Goal: Task Accomplishment & Management: Use online tool/utility

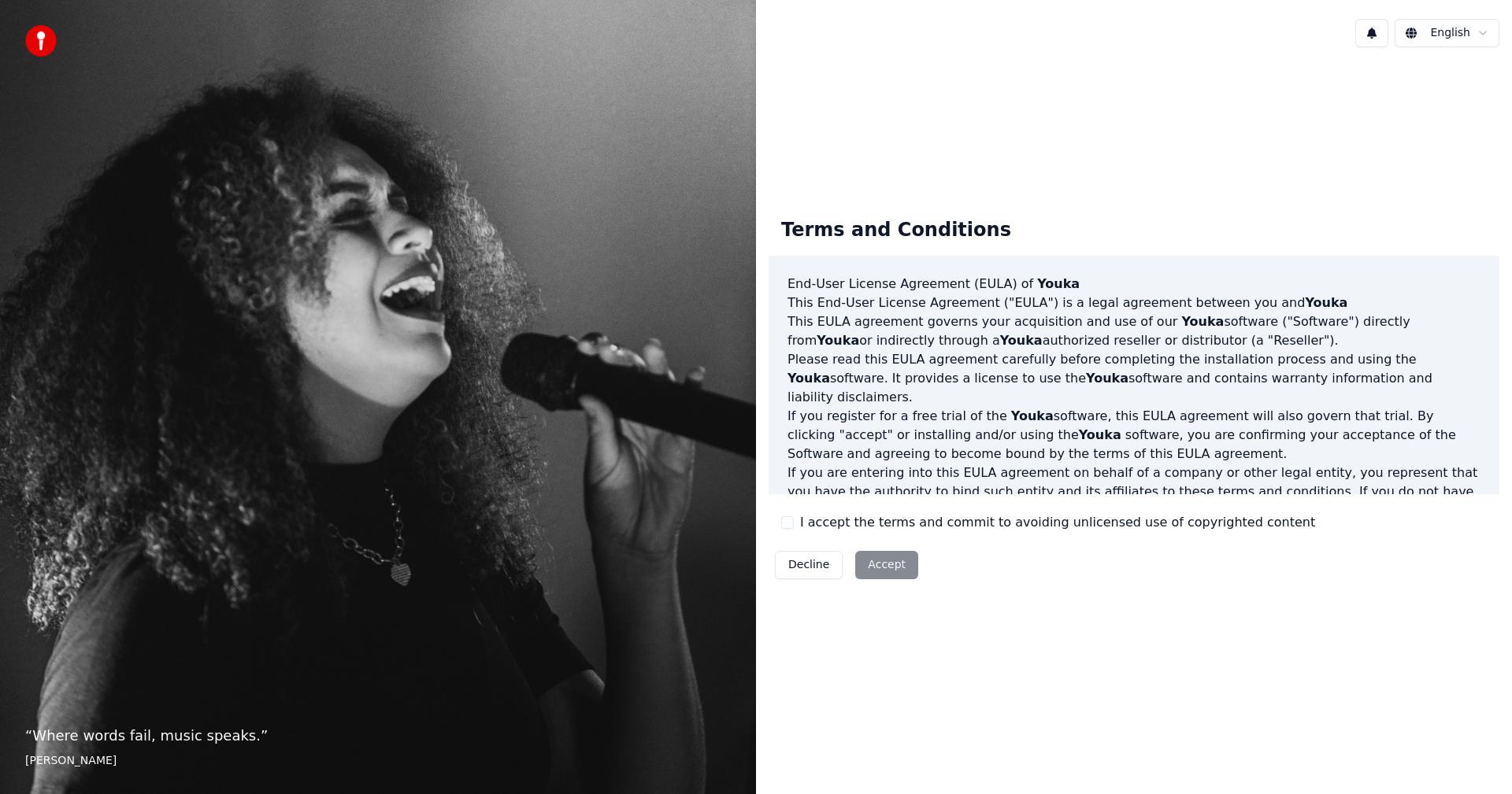
click at [785, 519] on button "I accept the terms and commit to avoiding unlicensed use of copyrighted content" at bounding box center [787, 522] width 13 height 13
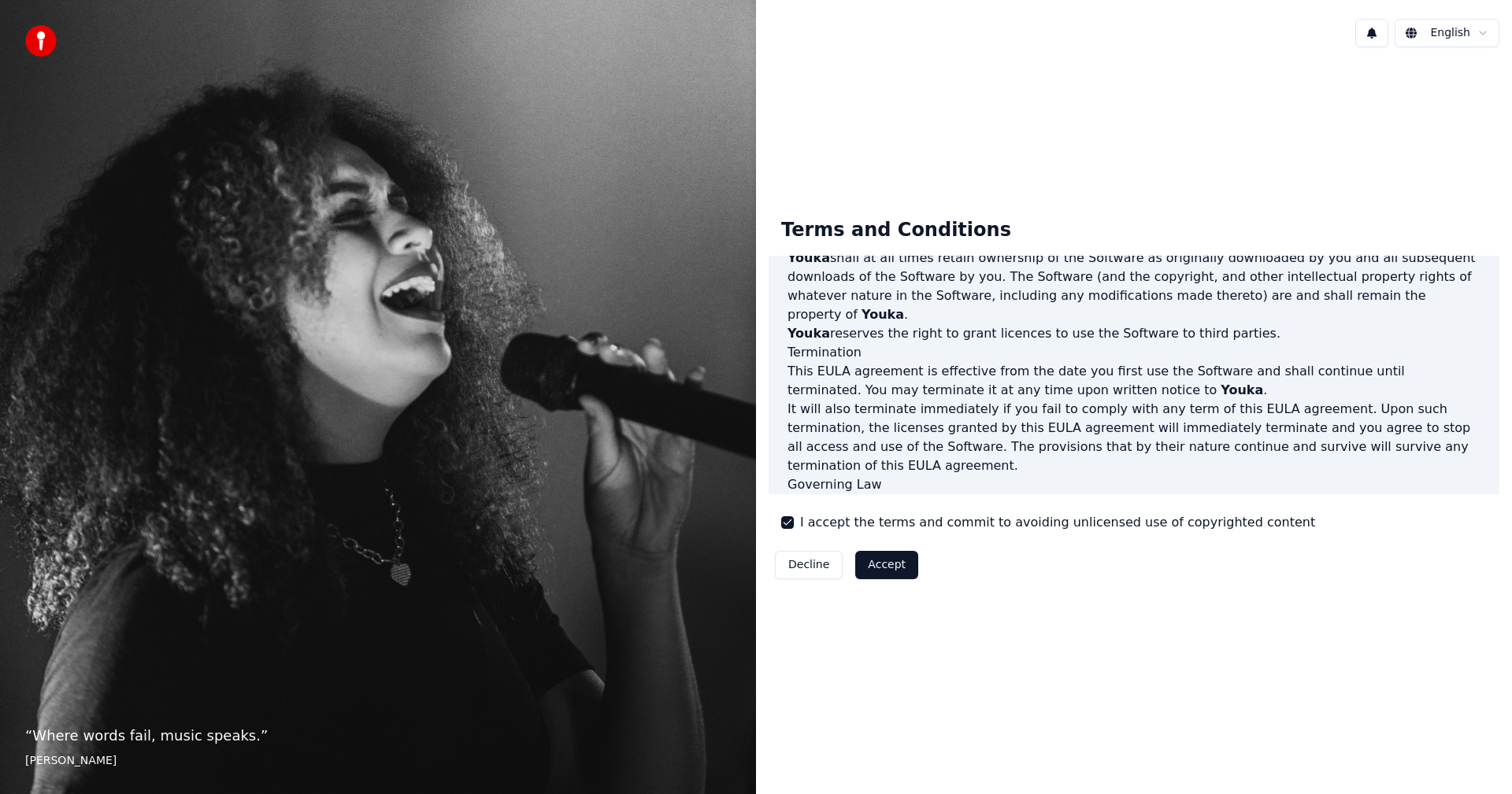
click at [892, 562] on button "Accept" at bounding box center [886, 565] width 63 height 28
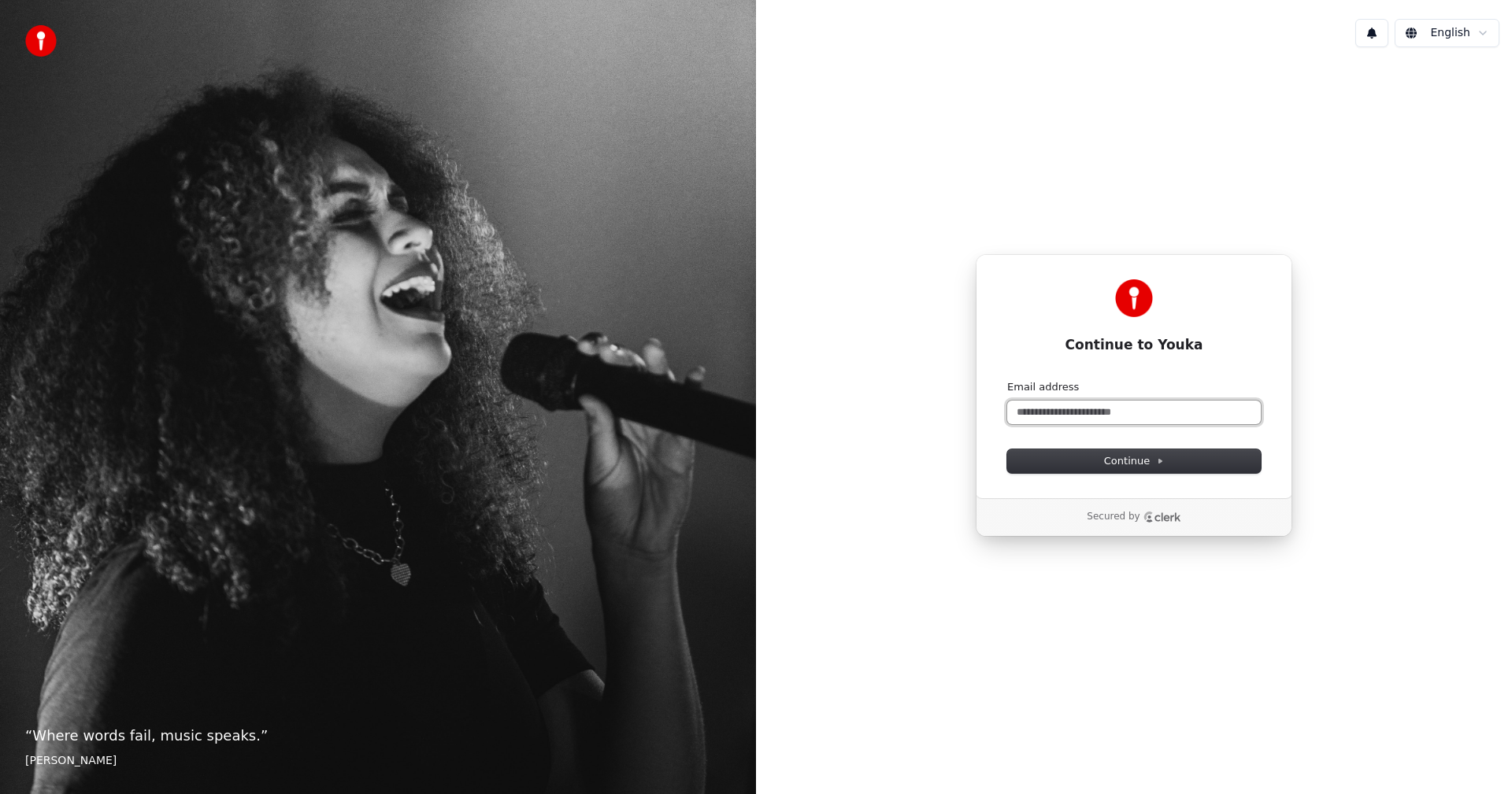
click at [1071, 408] on input "Email address" at bounding box center [1134, 412] width 254 height 24
click at [1105, 462] on button "Continue" at bounding box center [1134, 461] width 254 height 24
type input "**********"
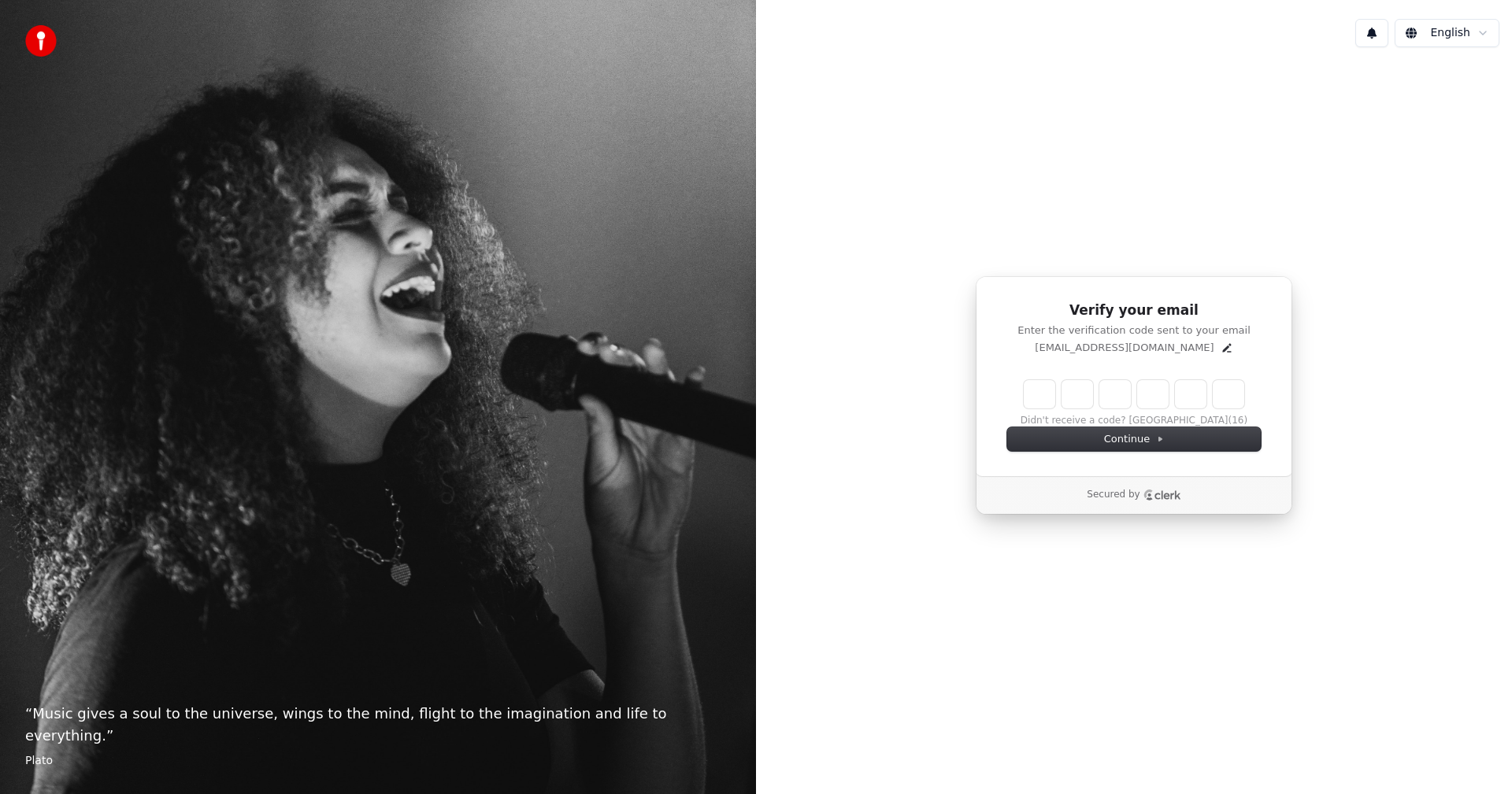
click at [1031, 394] on input "Enter verification code" at bounding box center [1133, 395] width 221 height 28
type input "******"
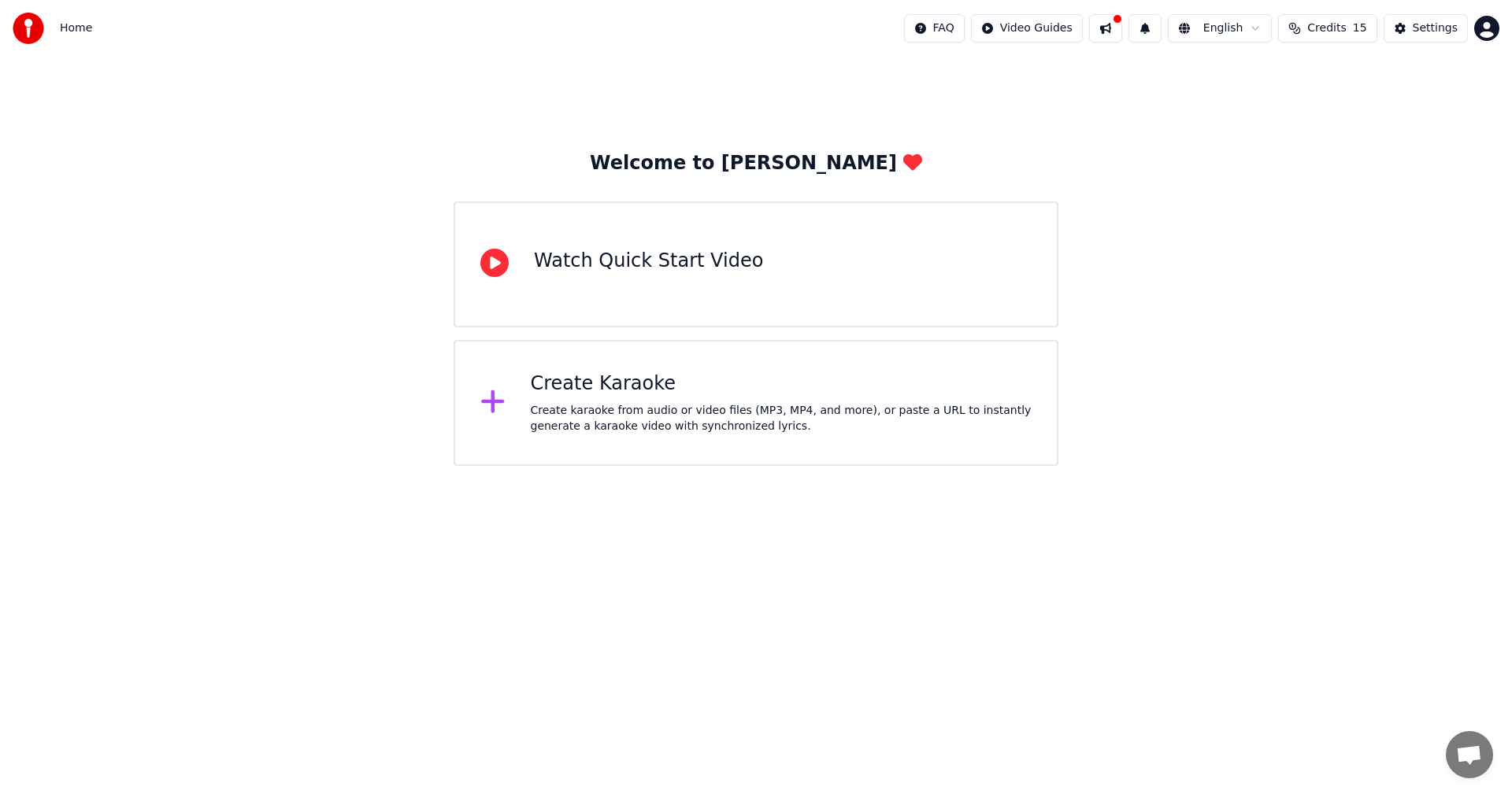
click at [614, 388] on div "Create Karaoke" at bounding box center [781, 384] width 502 height 25
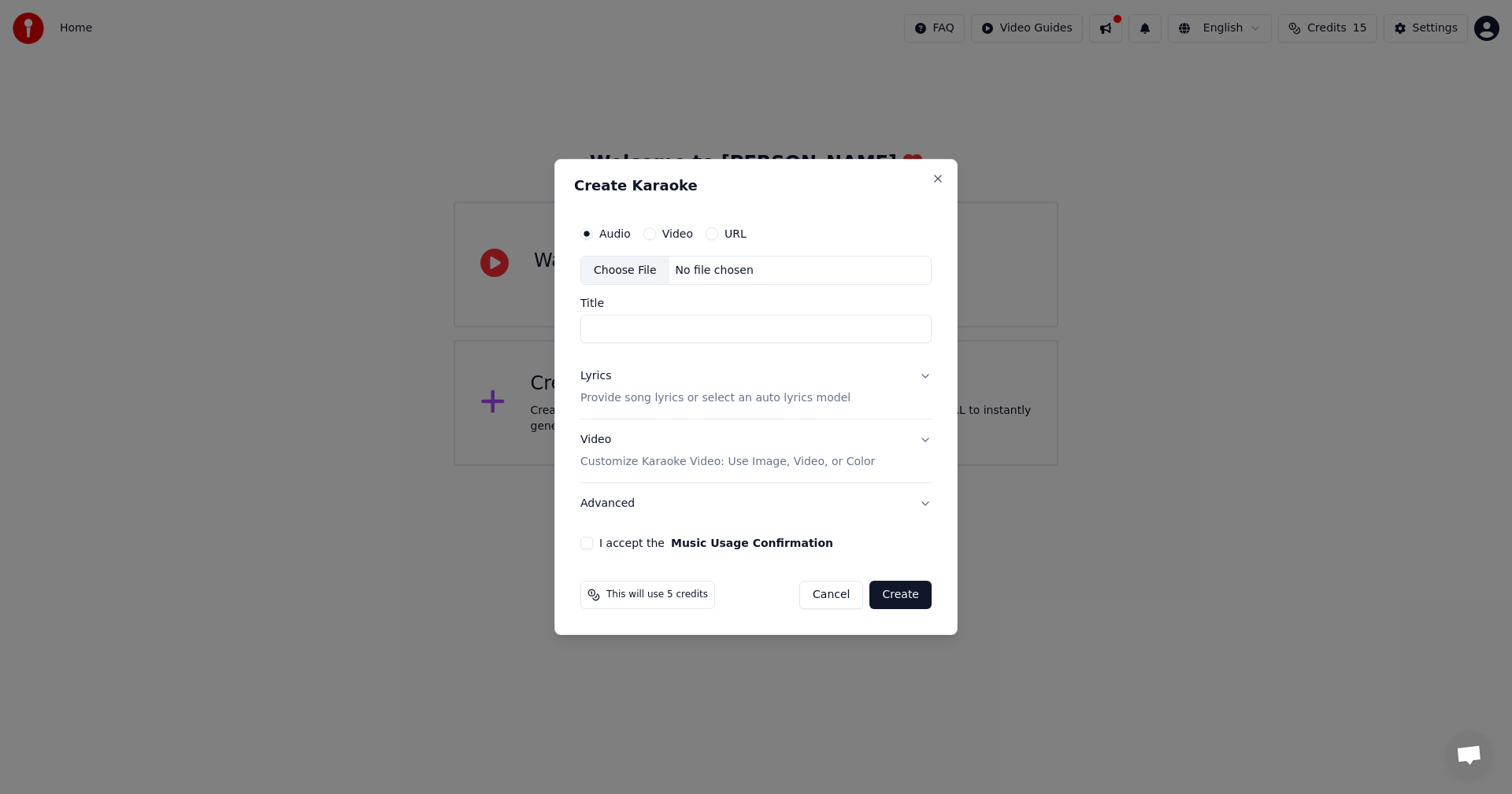
click at [925, 380] on button "Lyrics Provide song lyrics or select an auto lyrics model" at bounding box center [756, 388] width 351 height 63
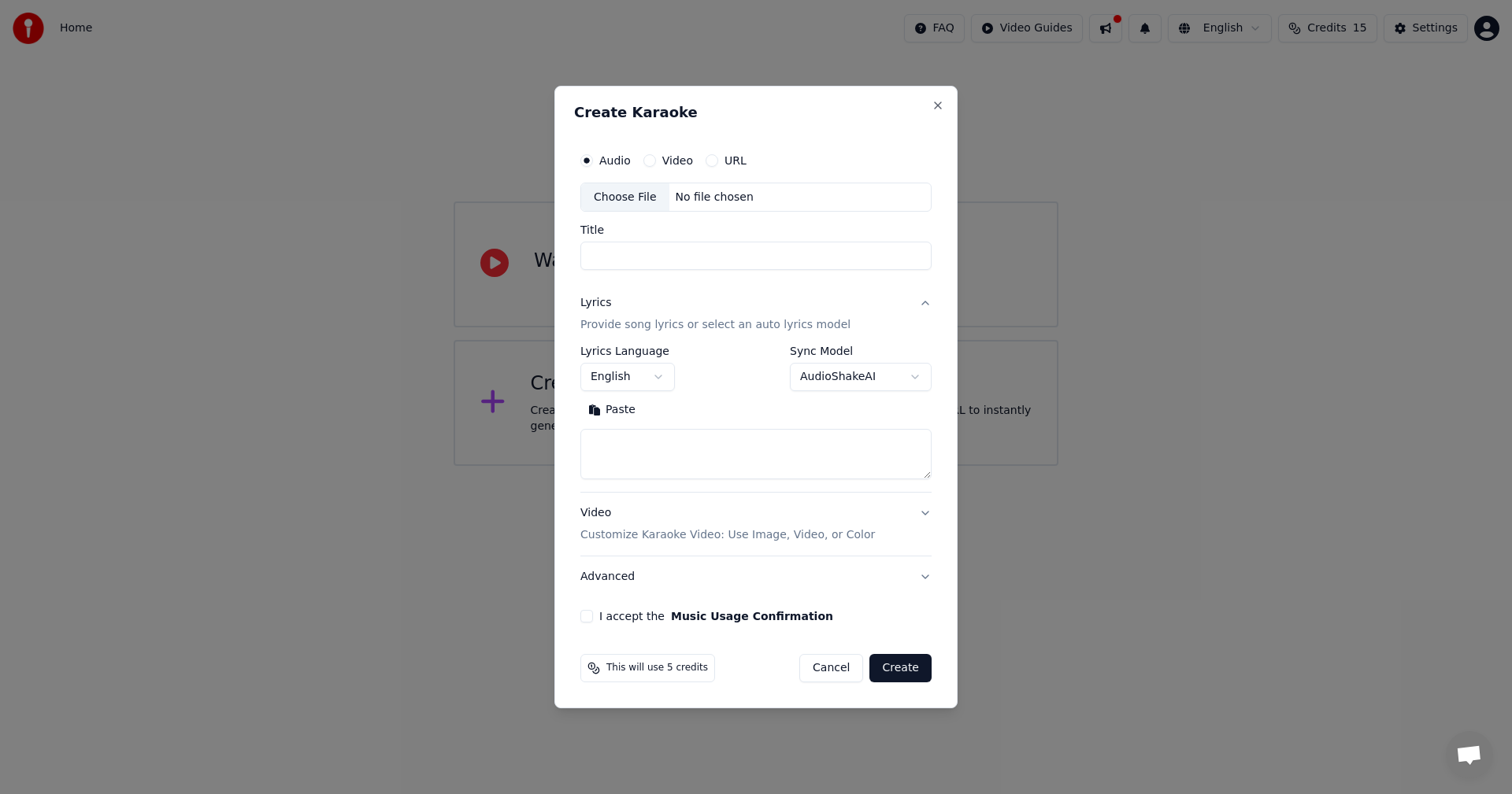
click at [617, 328] on p "Provide song lyrics or select an auto lyrics model" at bounding box center [716, 326] width 270 height 16
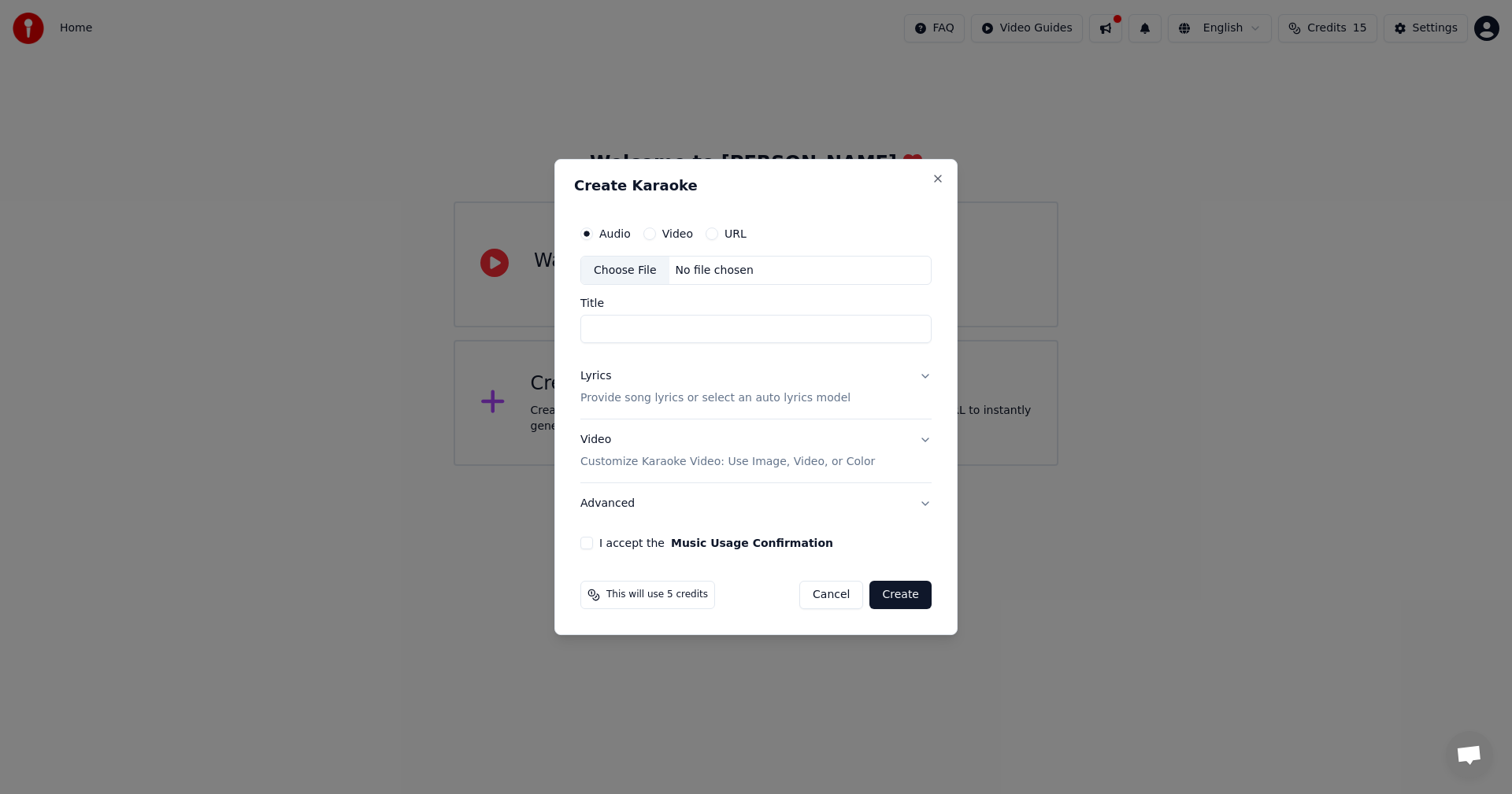
click at [696, 402] on p "Provide song lyrics or select an auto lyrics model" at bounding box center [716, 399] width 270 height 16
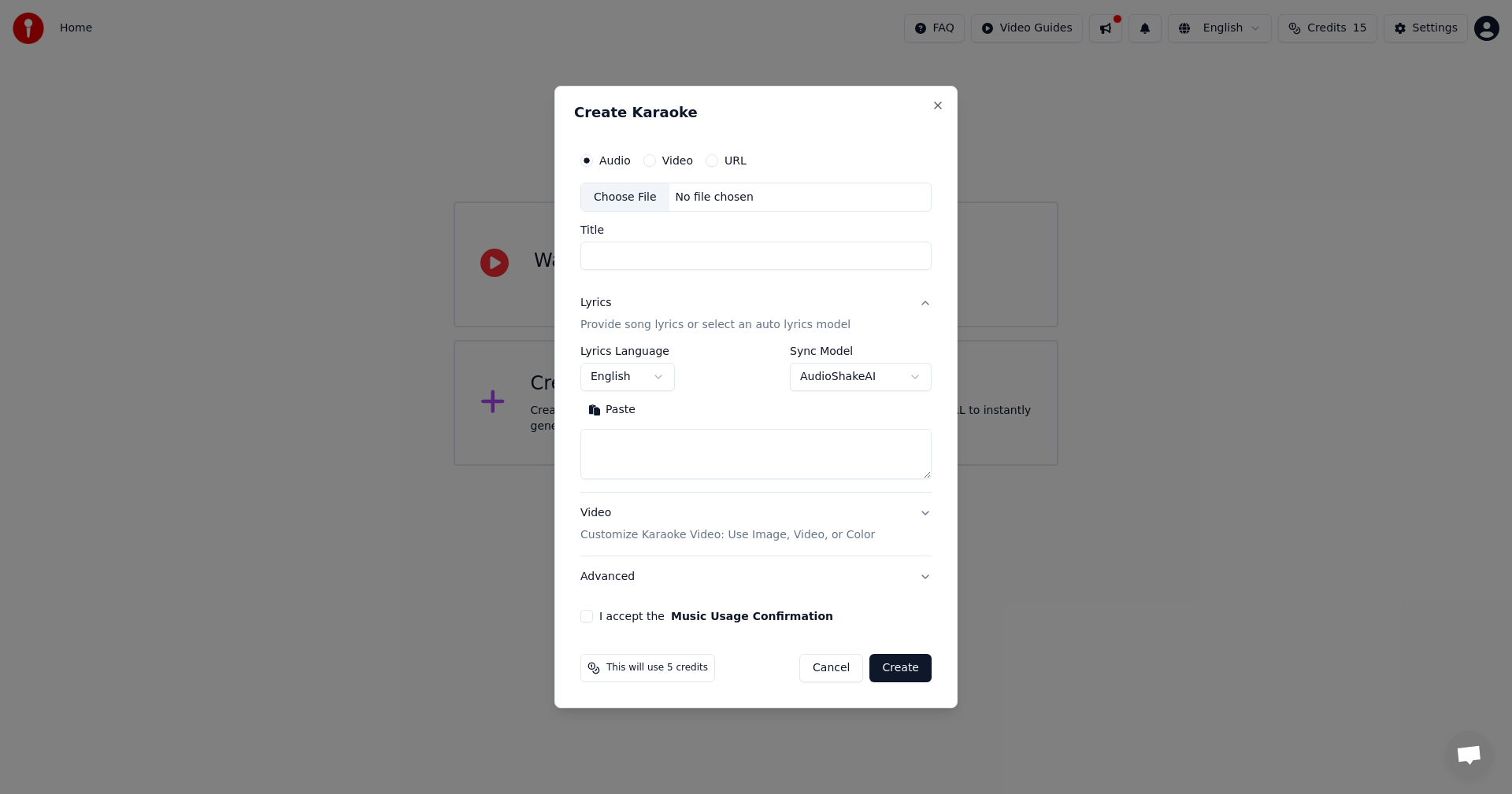
click at [634, 194] on div "Choose File" at bounding box center [626, 198] width 88 height 28
click at [745, 196] on div "No file chosen" at bounding box center [715, 198] width 91 height 16
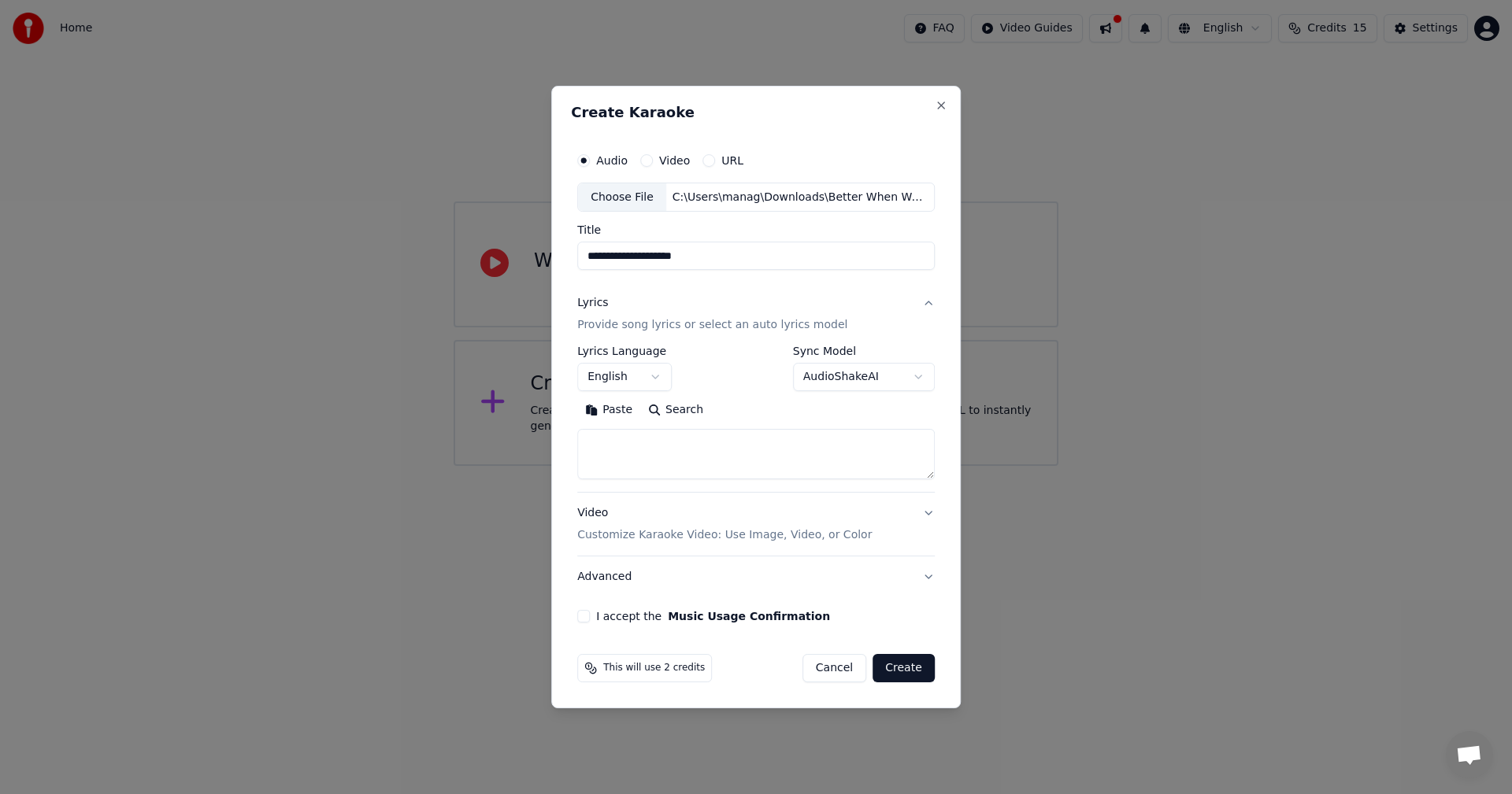
type input "**********"
click at [923, 512] on button "Video Customize Karaoke Video: Use Image, Video, or Color" at bounding box center [756, 524] width 358 height 63
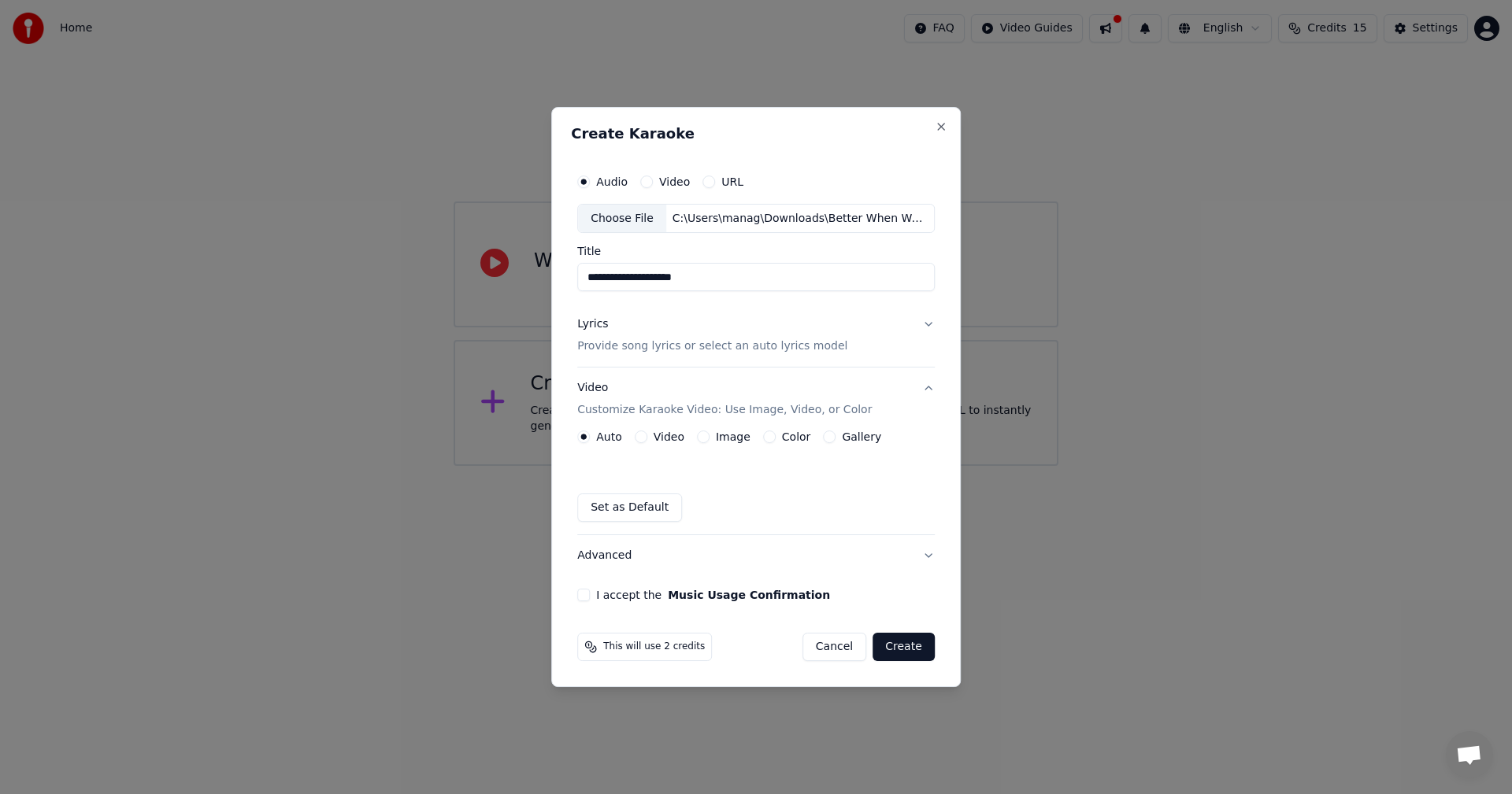
click at [606, 555] on button "Advanced" at bounding box center [756, 555] width 358 height 41
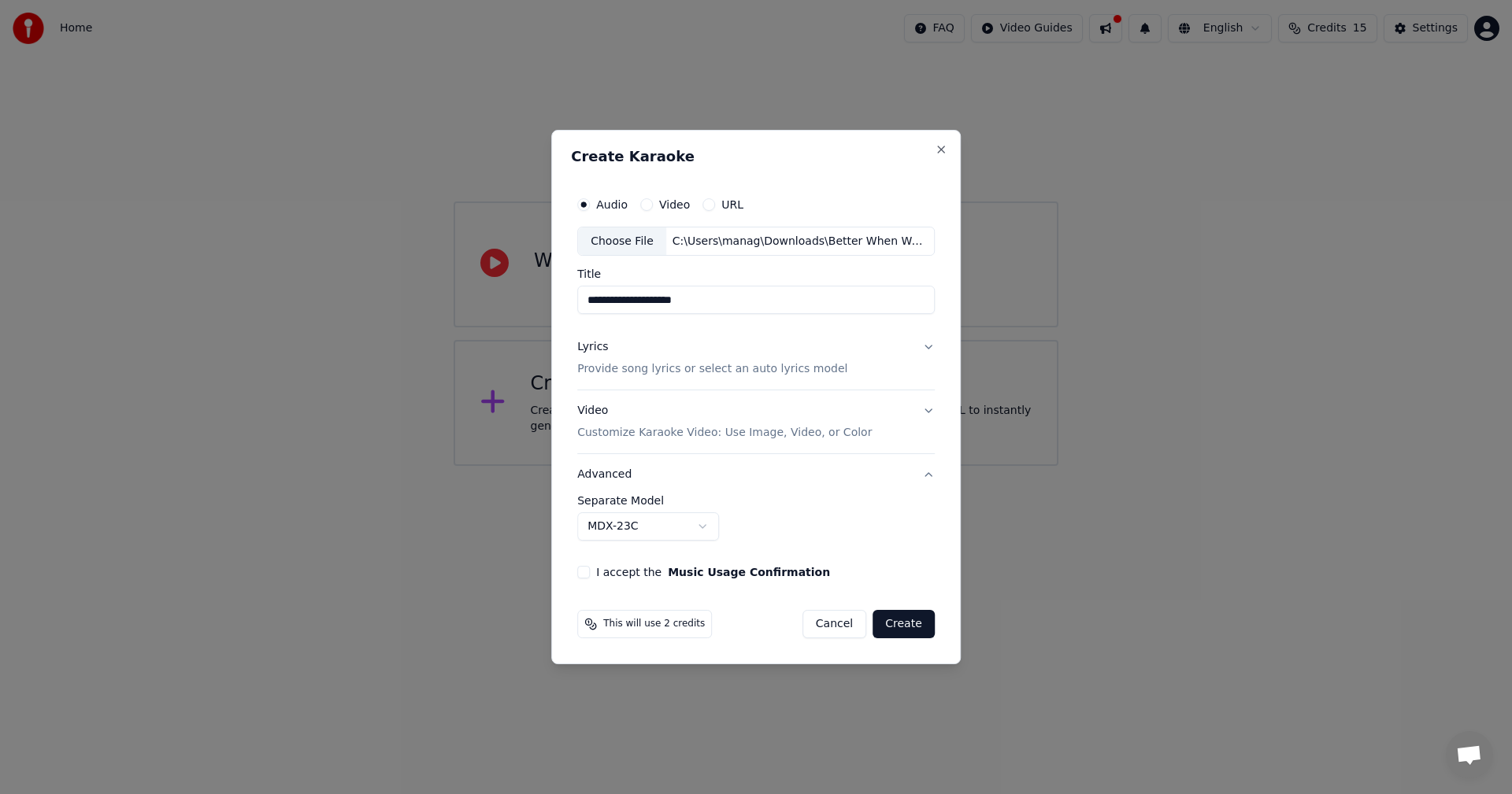
click at [713, 524] on button "MDX-23C" at bounding box center [649, 526] width 142 height 28
click at [588, 575] on button "I accept the Music Usage Confirmation" at bounding box center [584, 572] width 13 height 13
click at [736, 465] on body "**********" at bounding box center [756, 233] width 1512 height 465
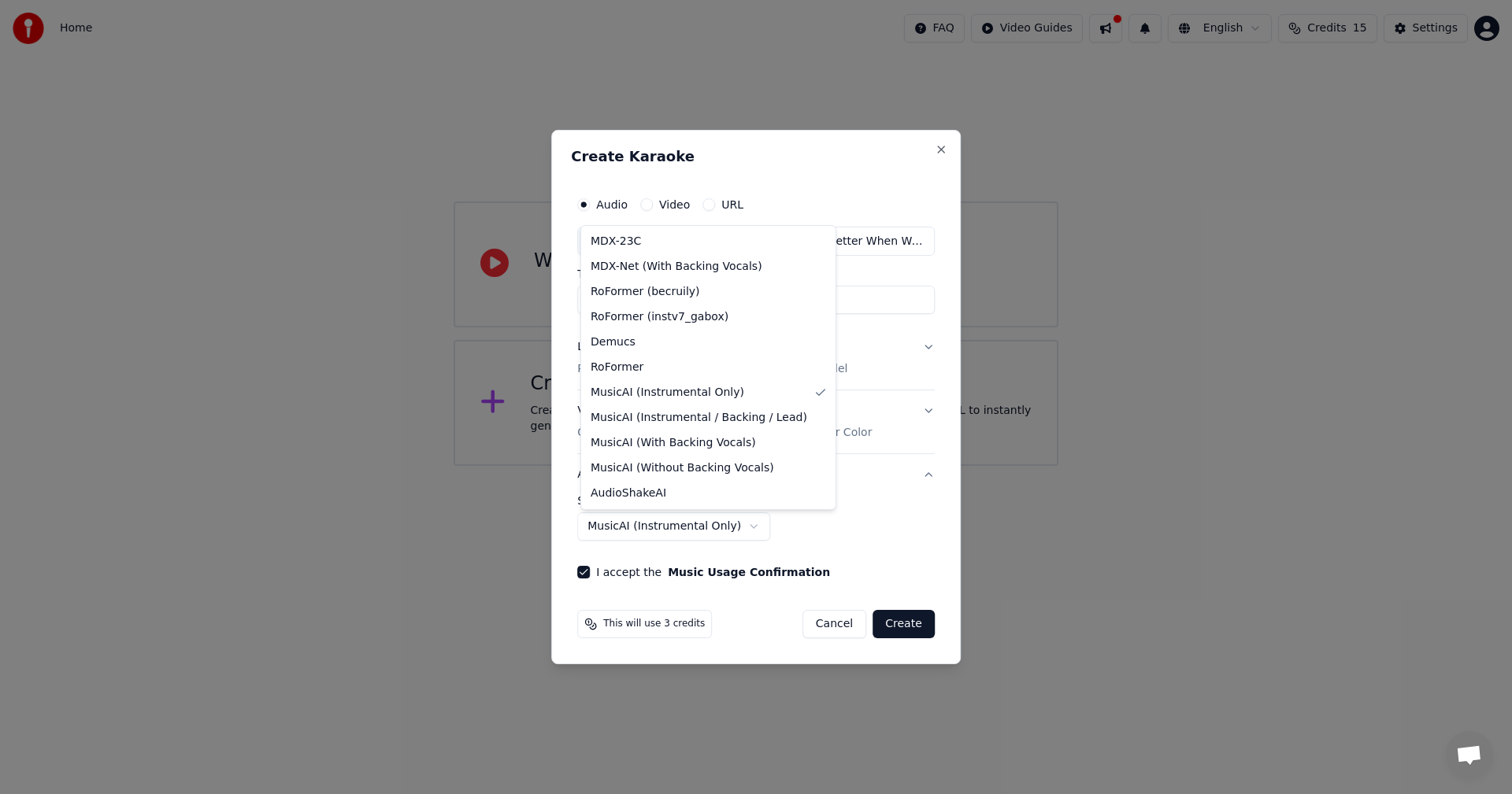
select select "******"
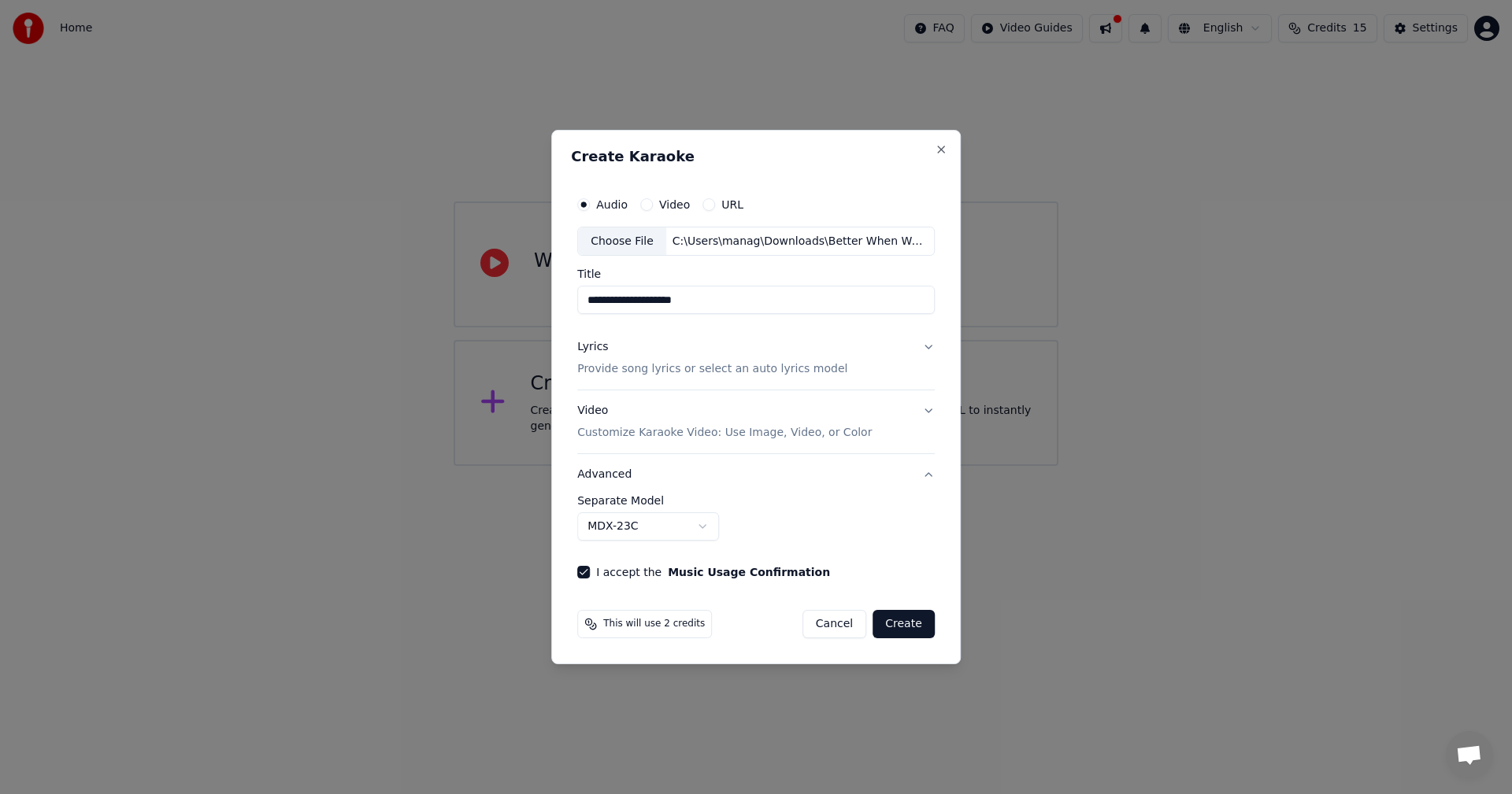
click at [925, 473] on button "Advanced" at bounding box center [756, 474] width 358 height 41
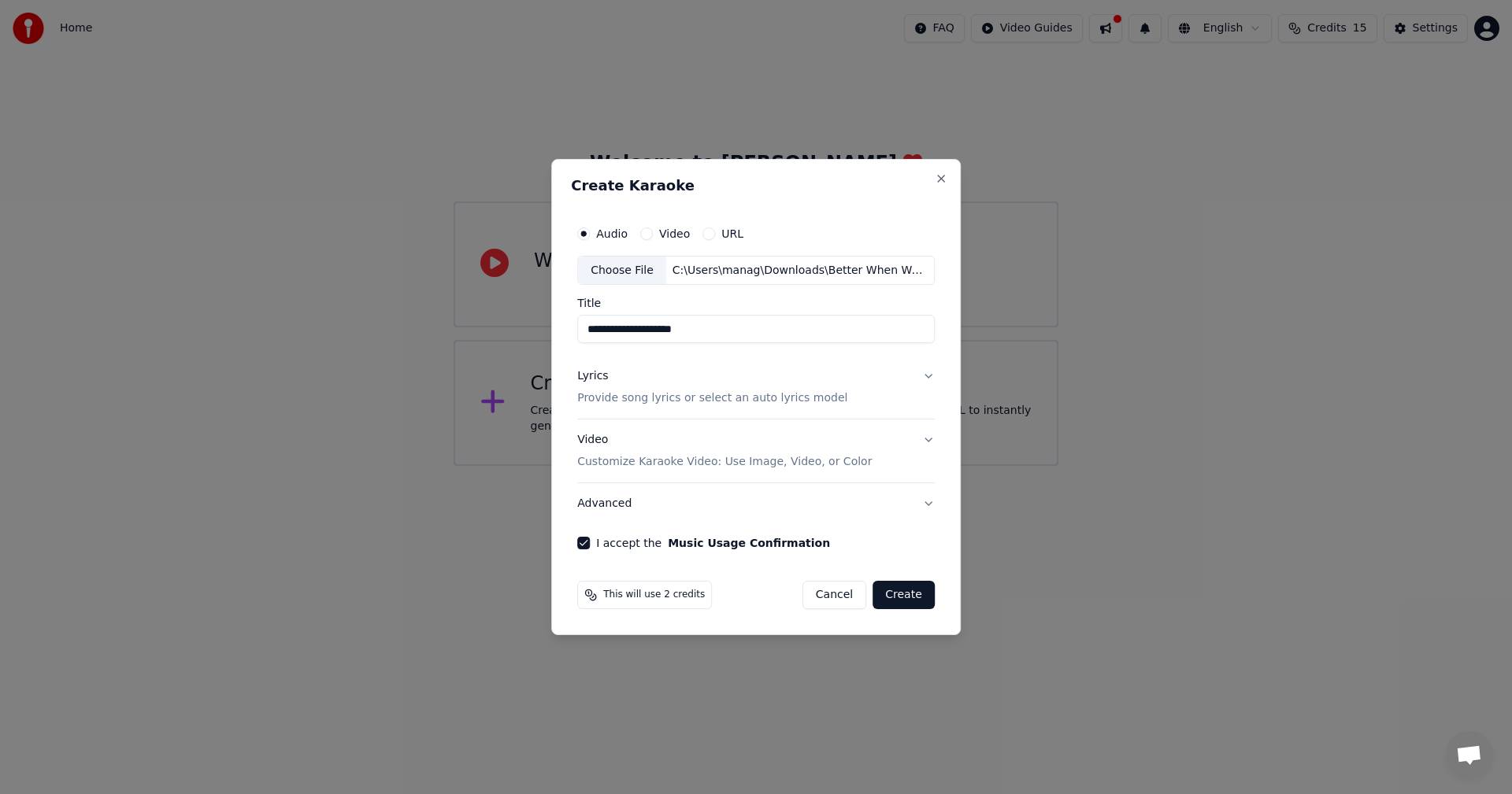
click at [802, 460] on p "Customize Karaoke Video: Use Image, Video, or Color" at bounding box center [725, 462] width 295 height 16
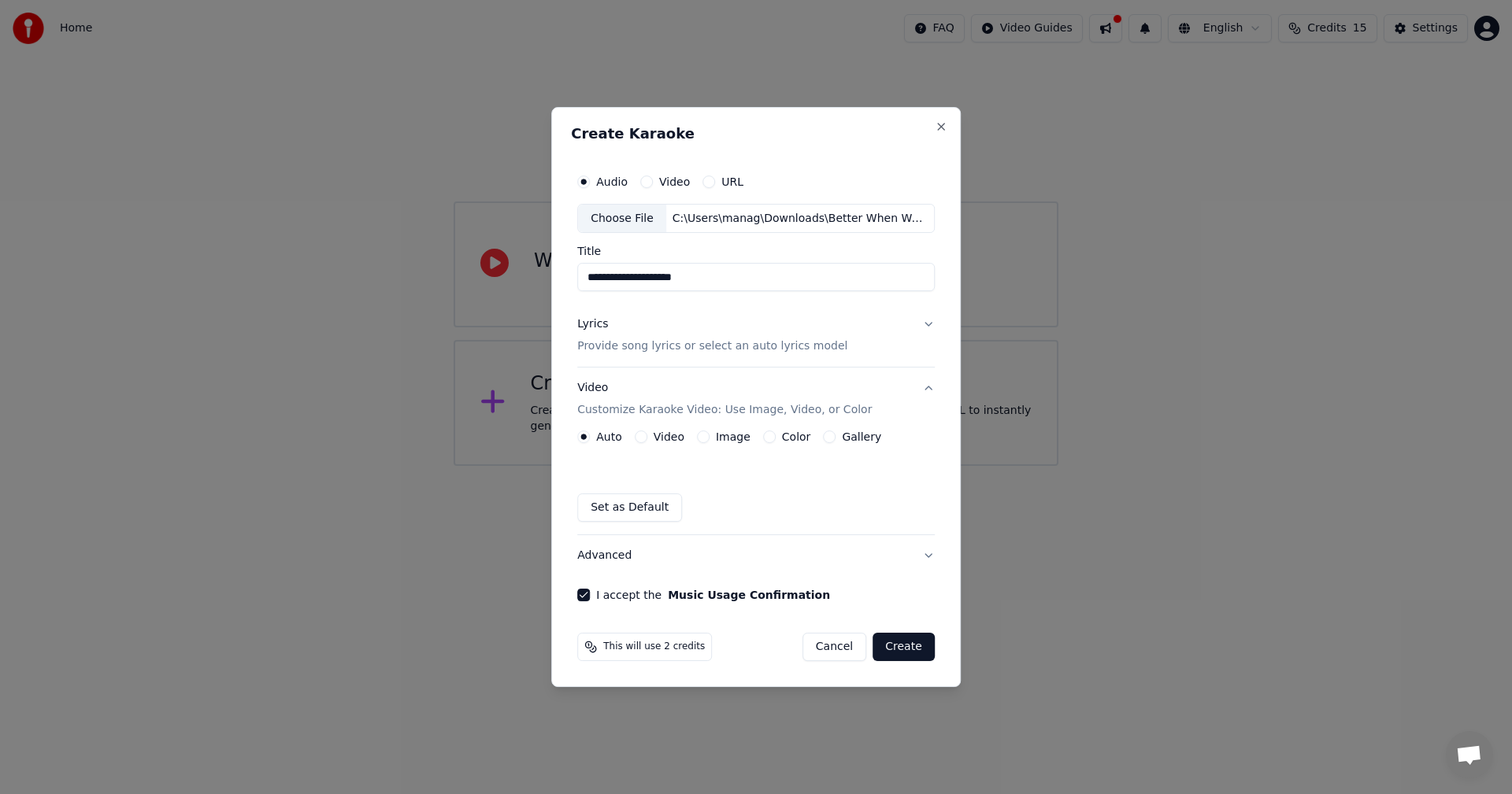
click at [763, 436] on button "Color" at bounding box center [769, 436] width 13 height 13
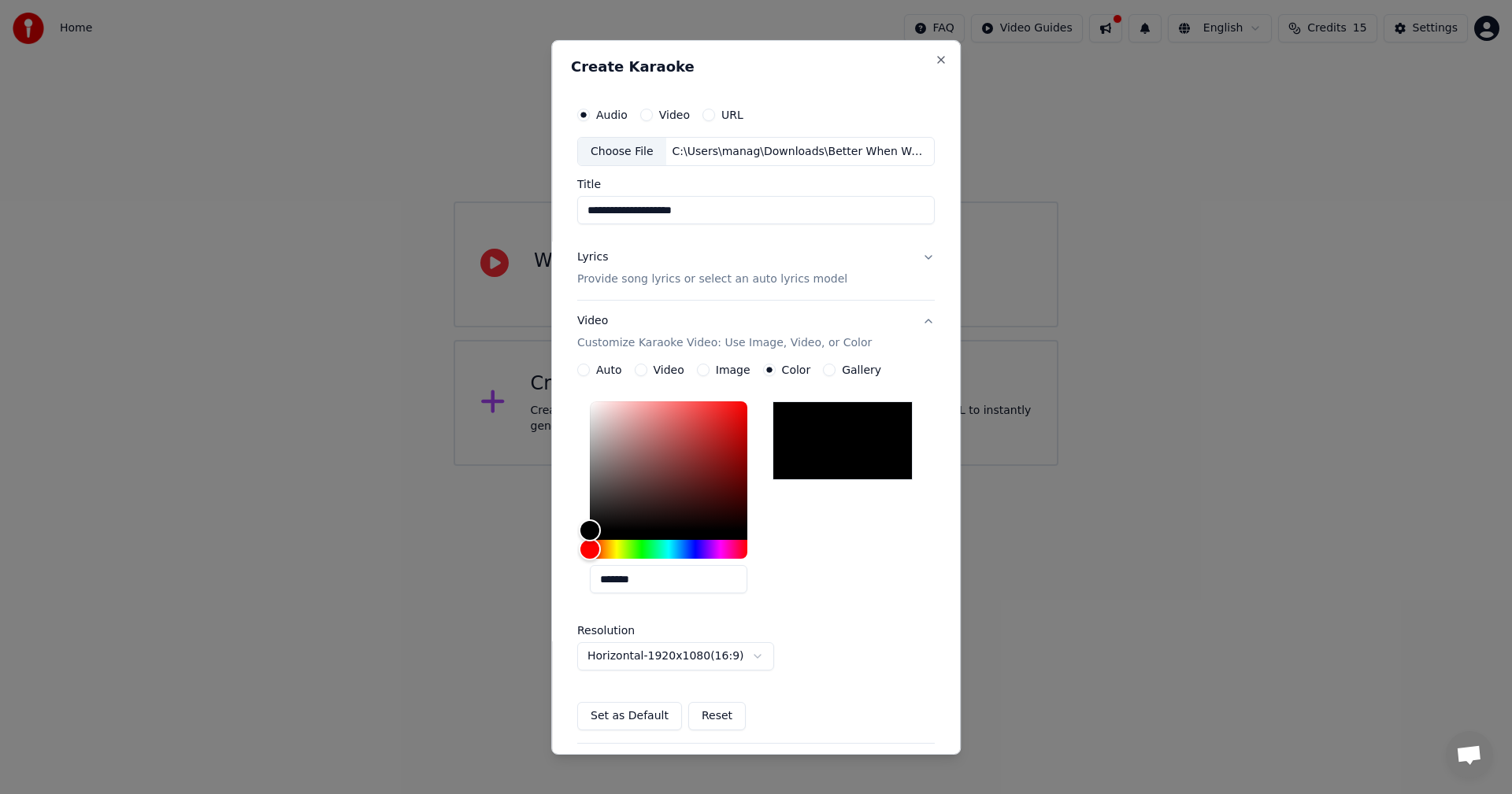
click at [578, 368] on button "Auto" at bounding box center [584, 370] width 13 height 13
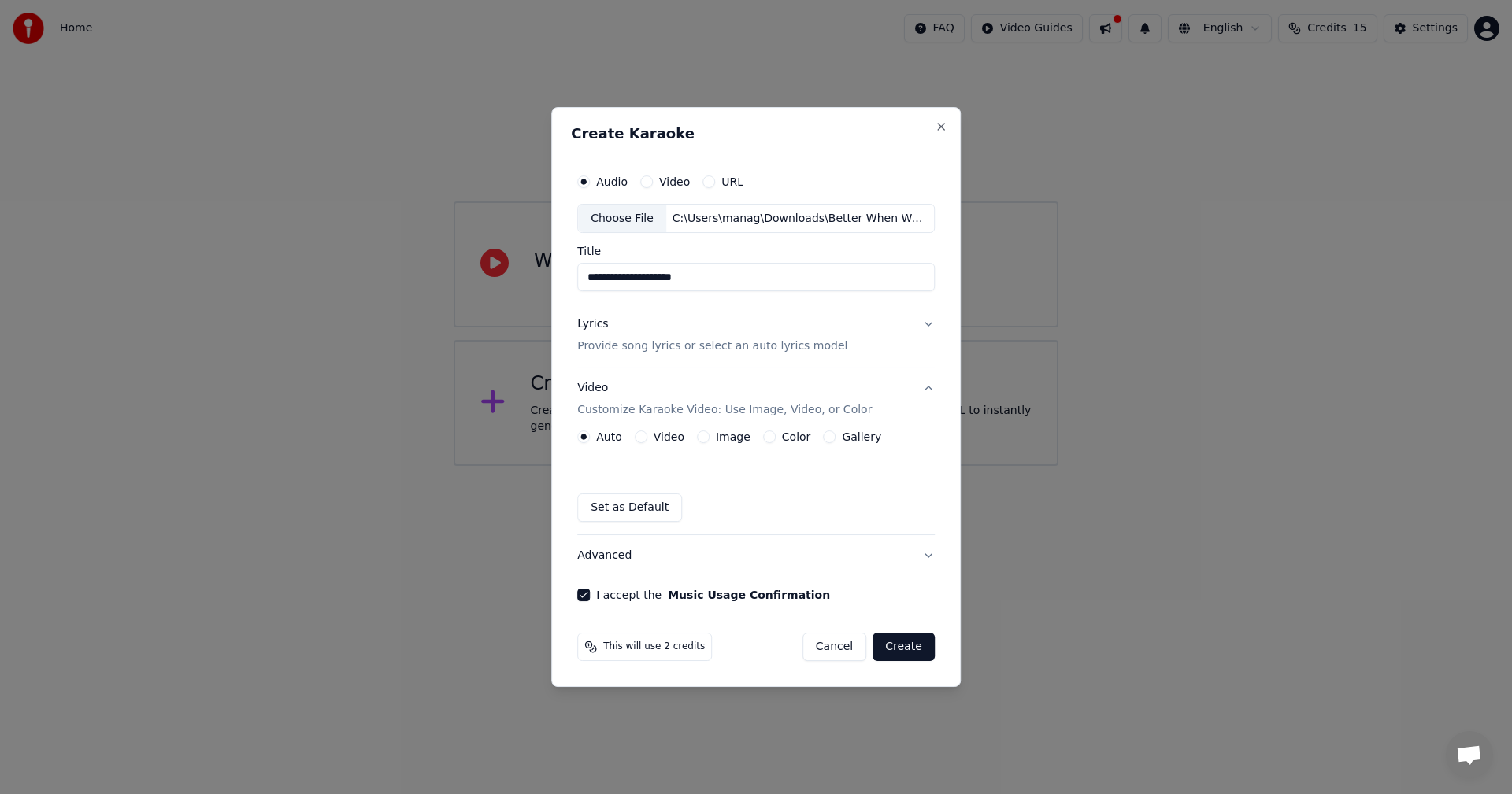
click at [925, 325] on button "Lyrics Provide song lyrics or select an auto lyrics model" at bounding box center [756, 336] width 358 height 63
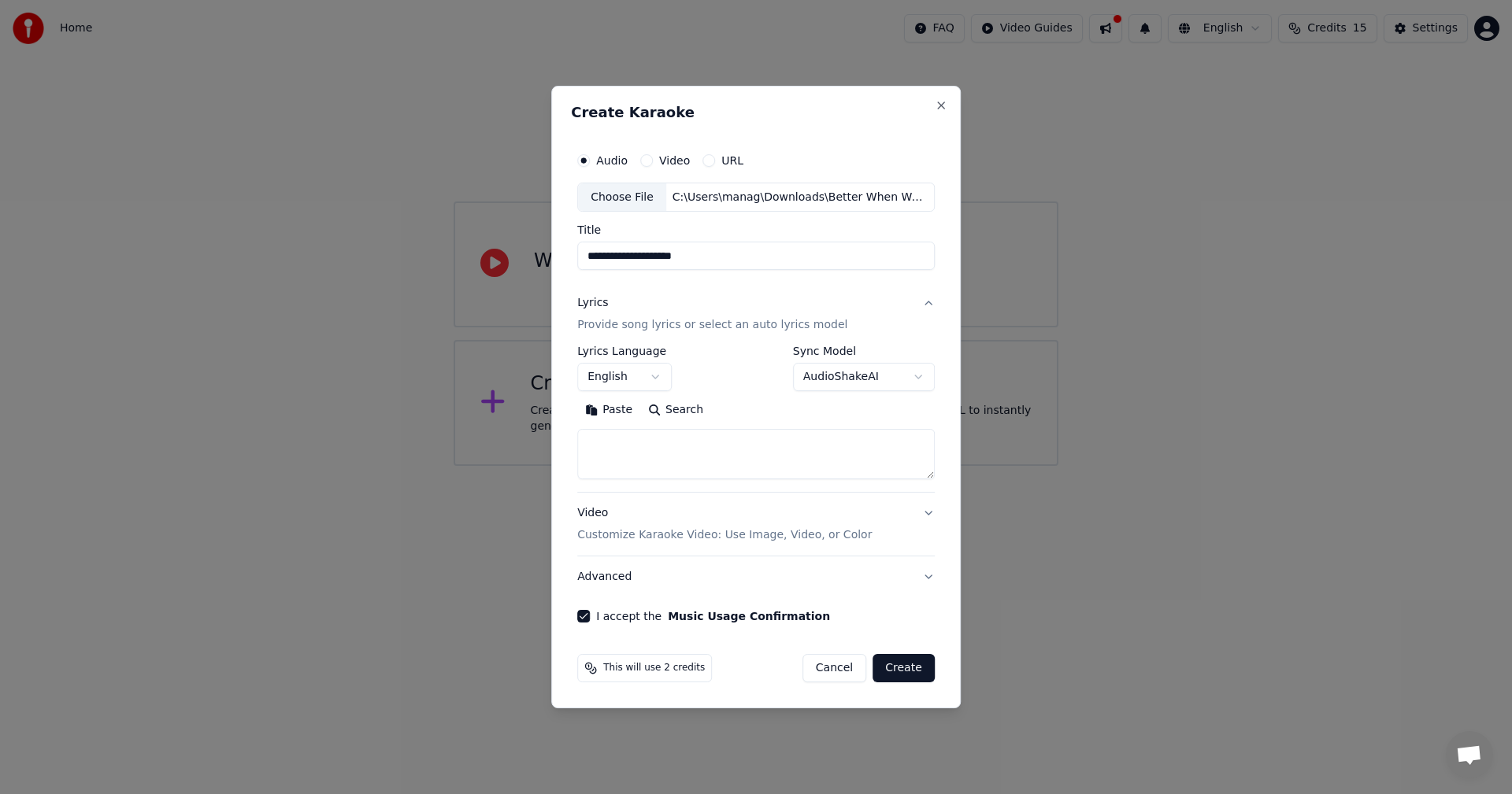
click at [913, 667] on button "Create" at bounding box center [903, 668] width 62 height 28
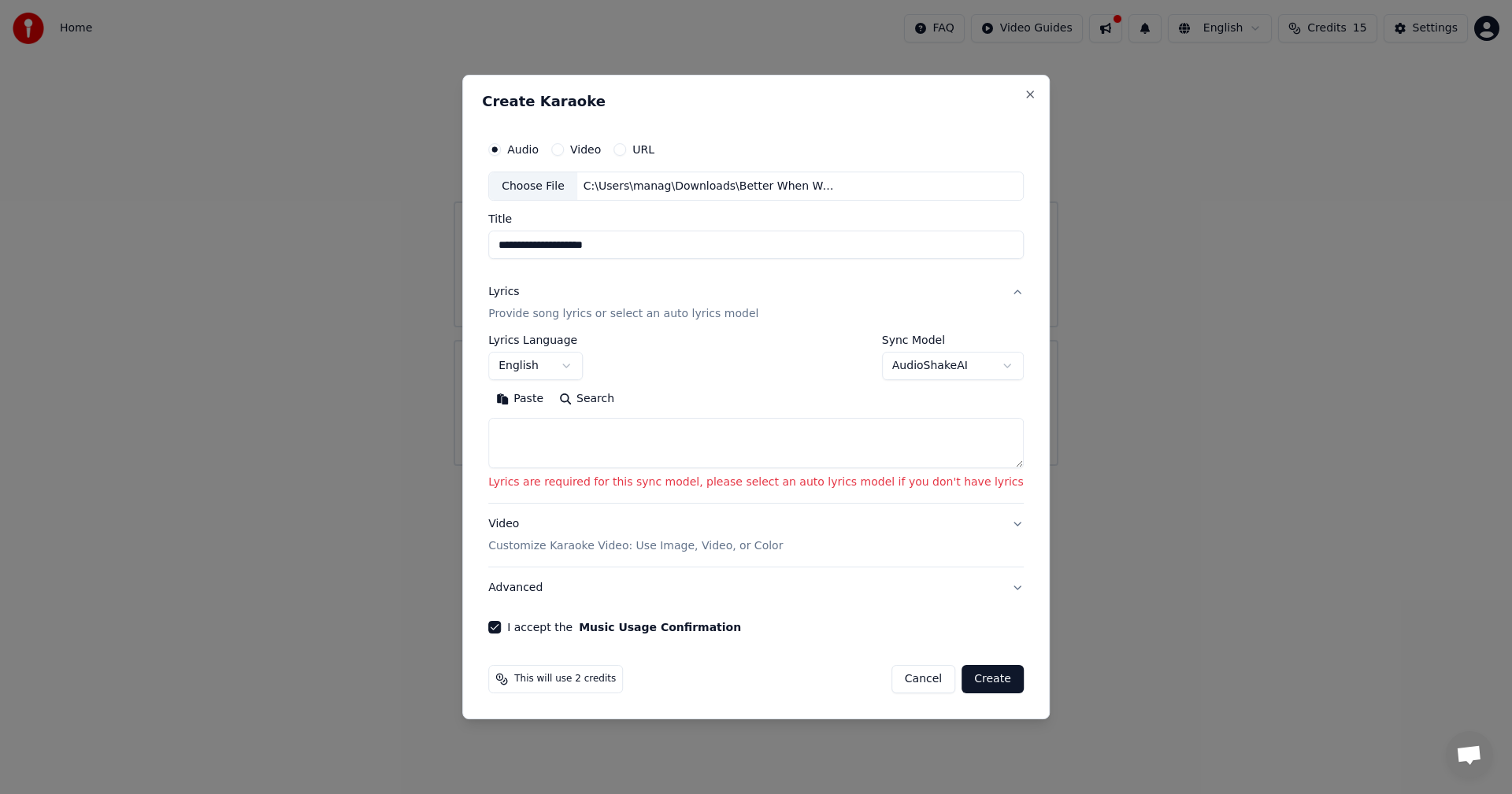
click at [552, 399] on button "Paste" at bounding box center [520, 399] width 63 height 25
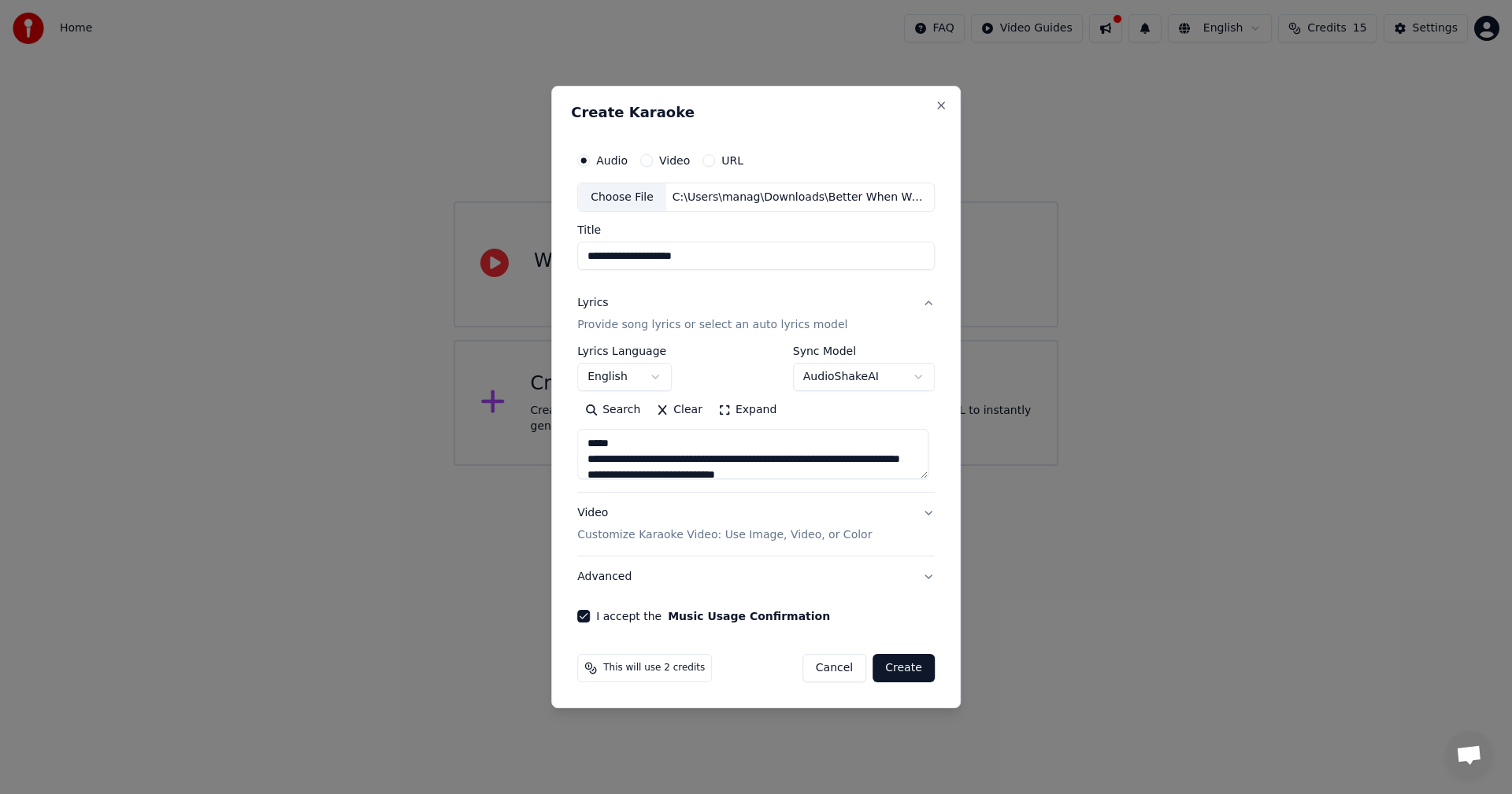
click at [619, 445] on textarea at bounding box center [753, 454] width 351 height 50
click at [671, 469] on textarea at bounding box center [753, 454] width 351 height 50
click at [628, 443] on textarea at bounding box center [753, 454] width 351 height 50
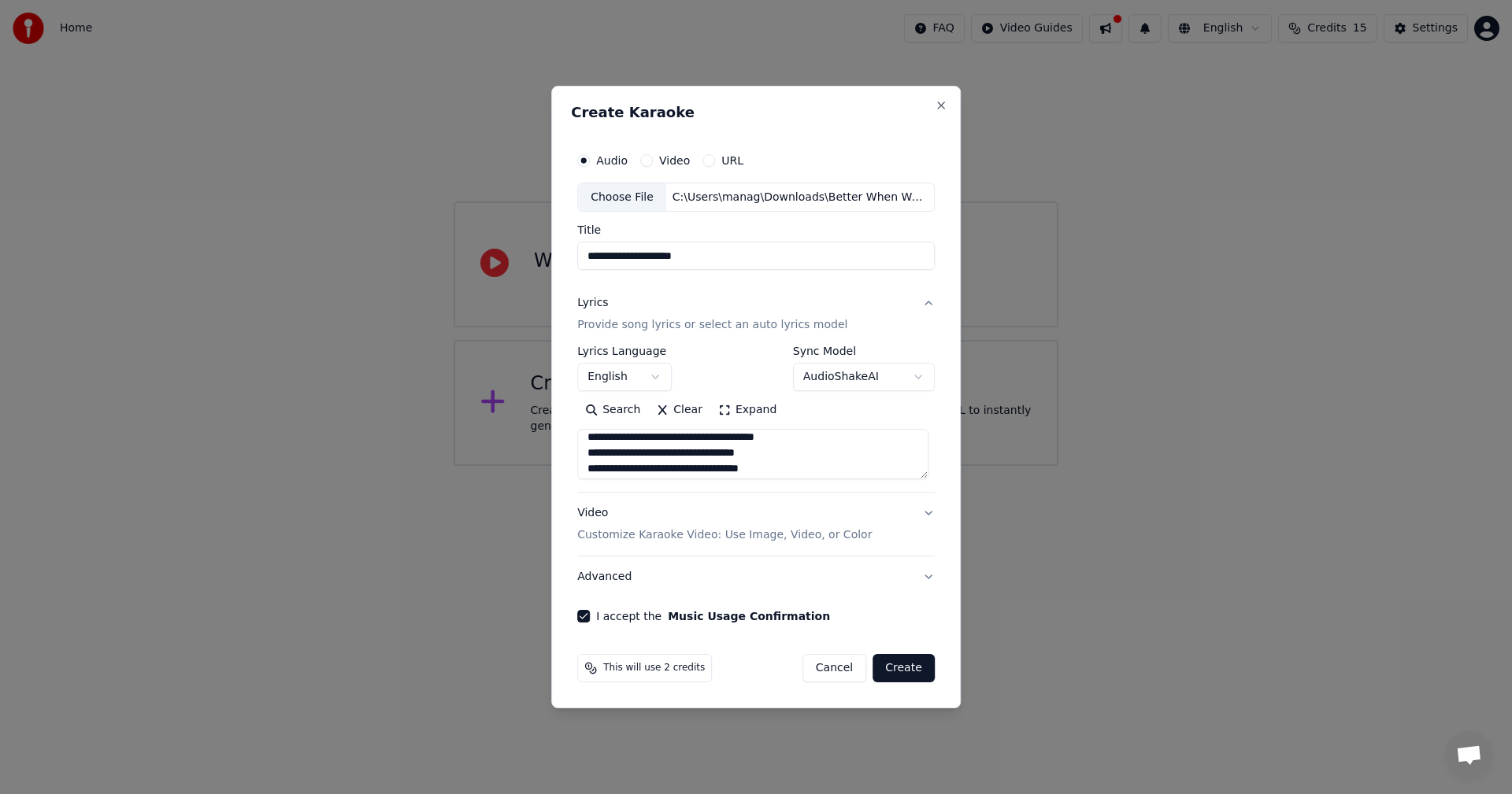
click at [632, 441] on textarea at bounding box center [753, 454] width 351 height 50
click at [639, 434] on textarea at bounding box center [753, 454] width 351 height 50
click at [637, 458] on textarea at bounding box center [753, 454] width 351 height 50
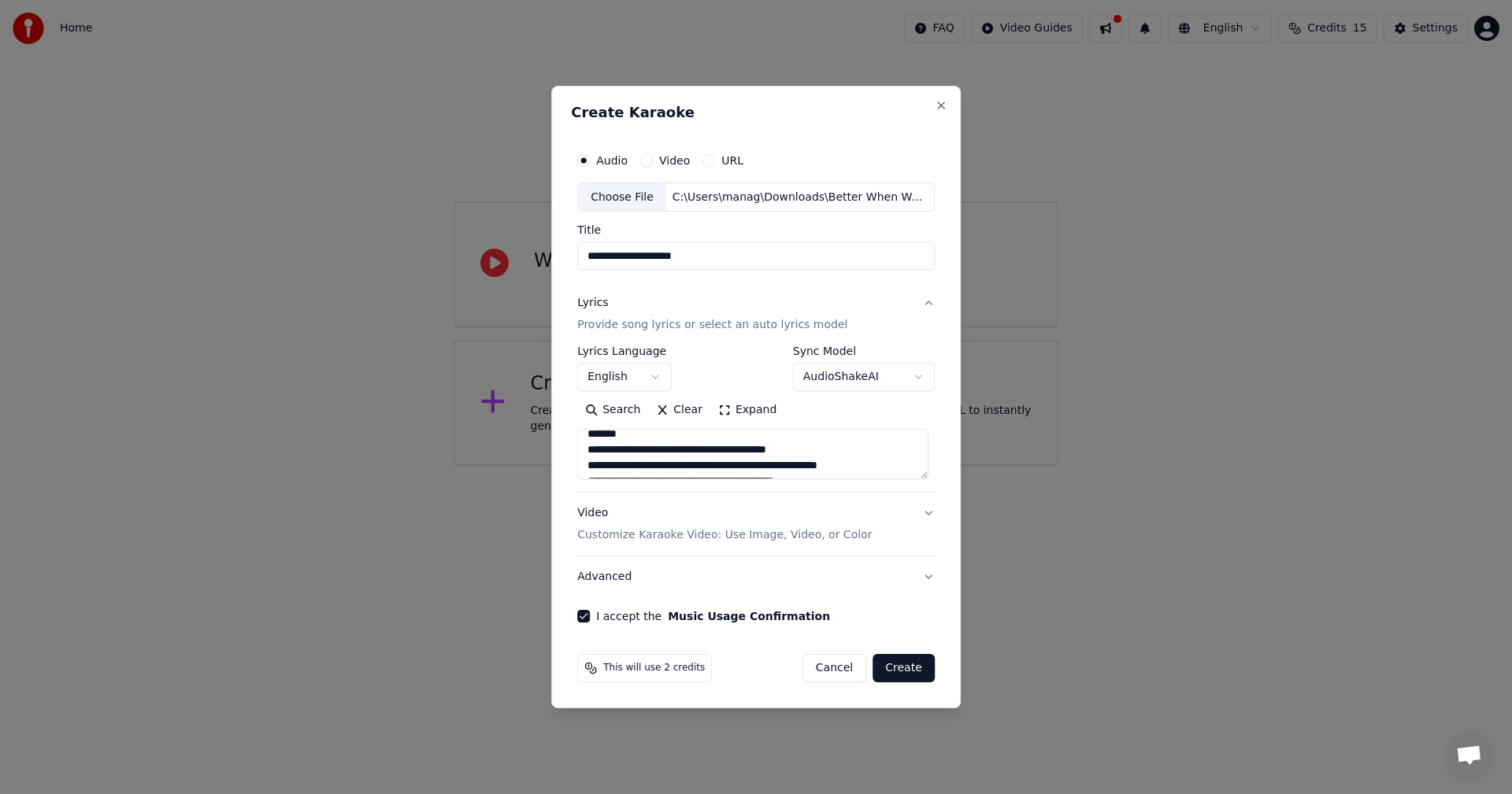
scroll to position [385, 0]
click at [636, 451] on textarea at bounding box center [753, 454] width 351 height 50
click at [636, 436] on textarea at bounding box center [753, 454] width 351 height 50
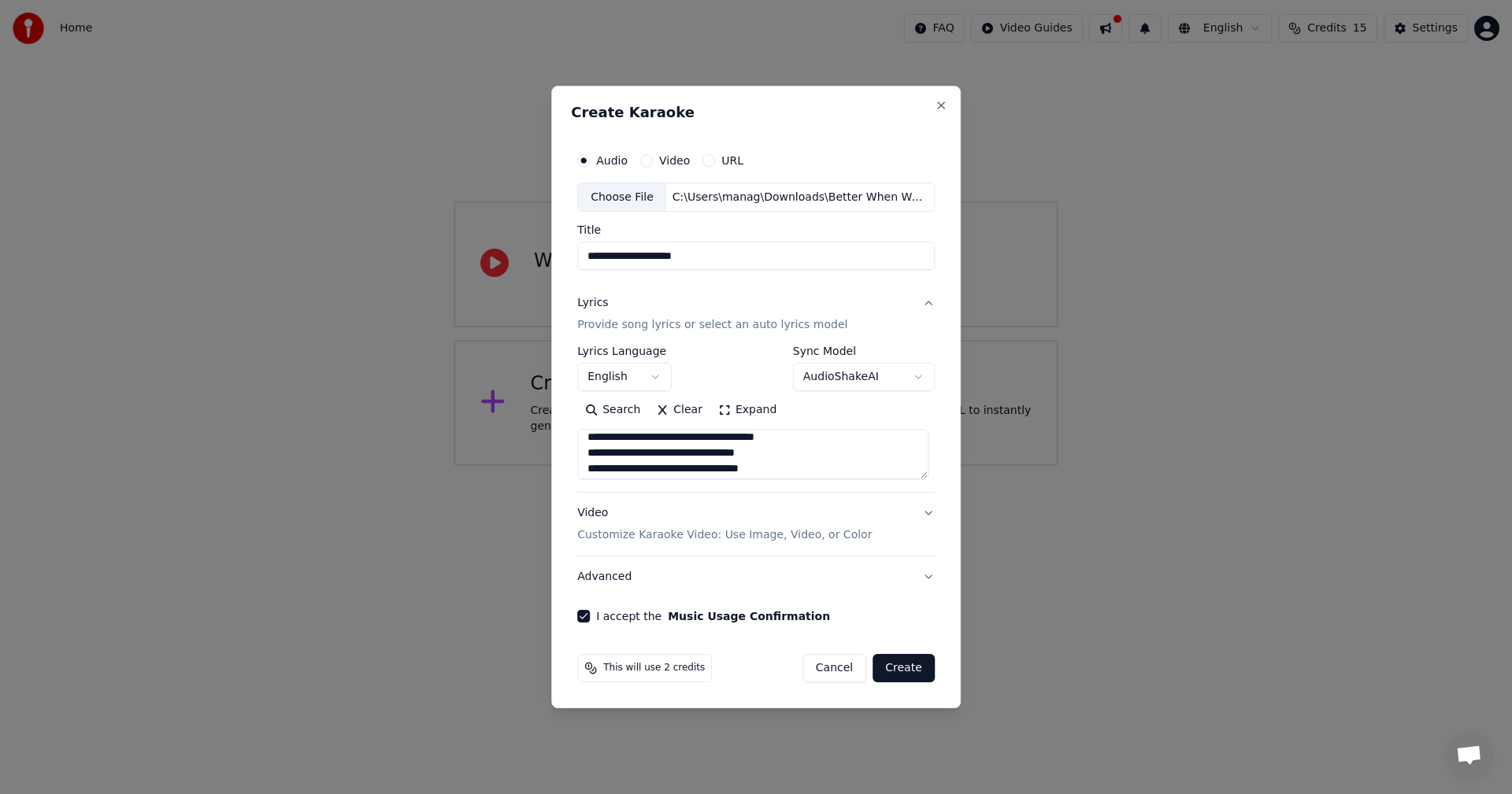
click at [638, 438] on textarea at bounding box center [753, 454] width 351 height 50
click at [656, 448] on textarea at bounding box center [753, 454] width 351 height 50
type textarea "**********"
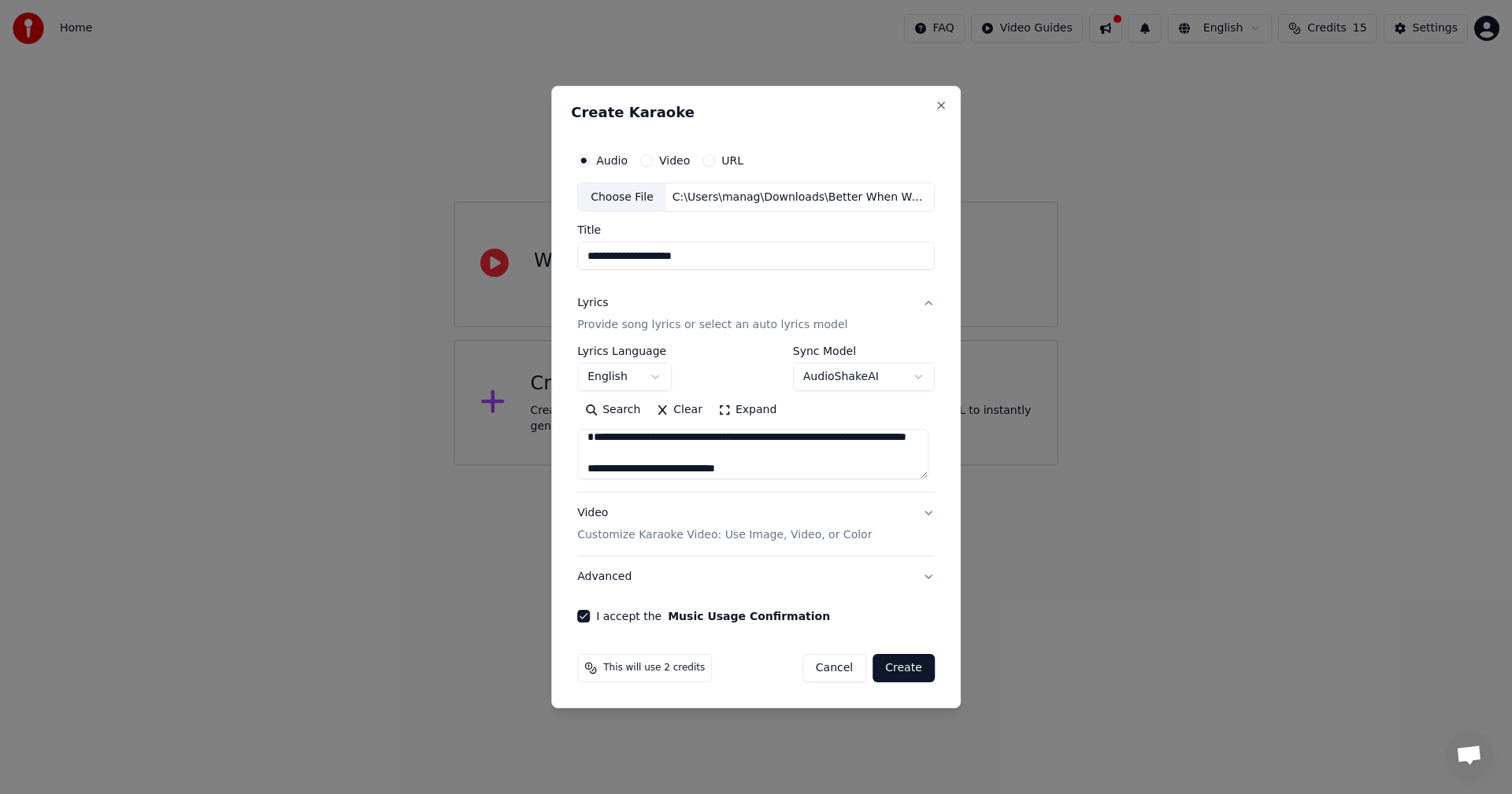
click at [894, 662] on button "Create" at bounding box center [903, 668] width 62 height 28
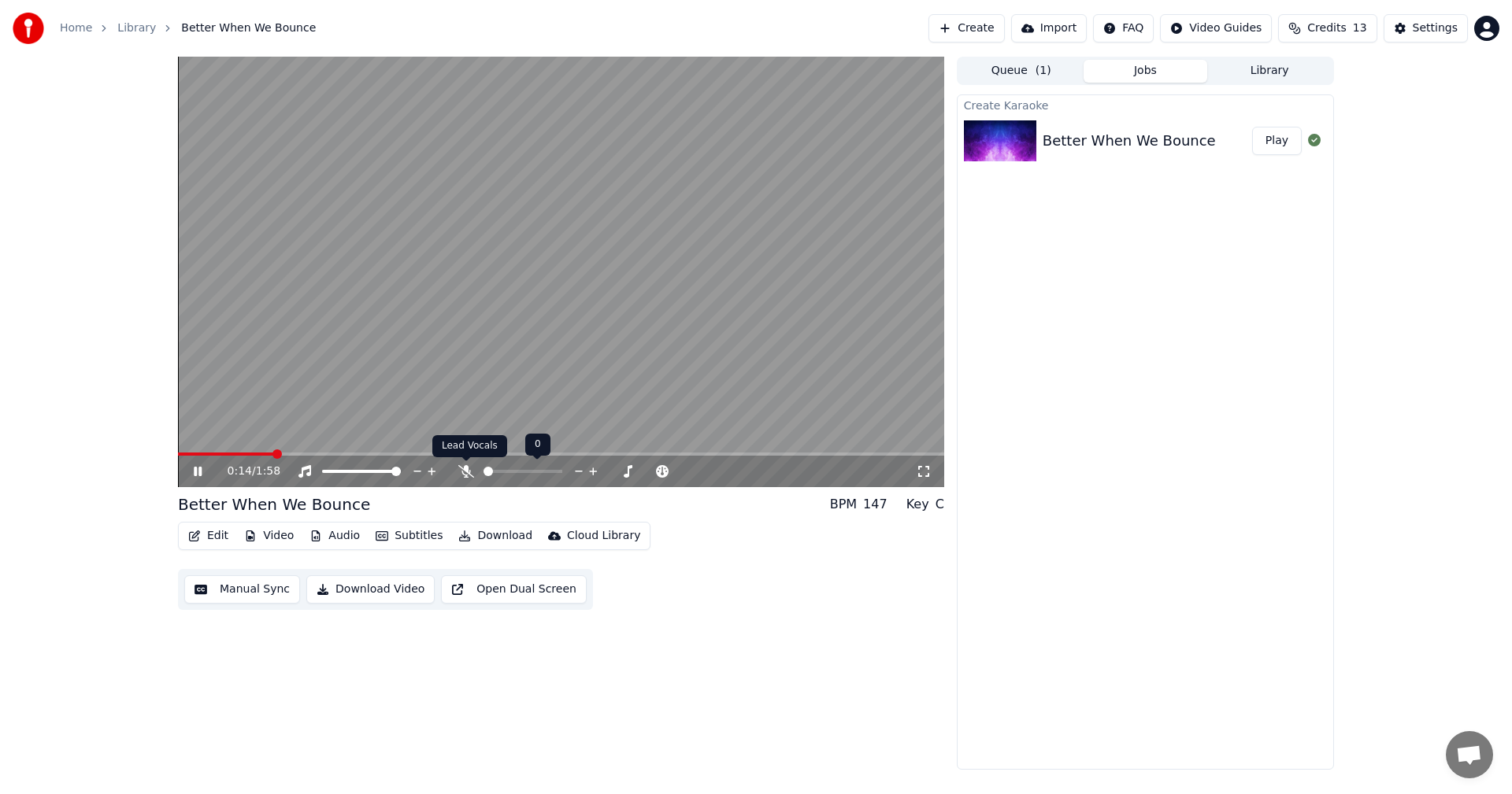
click at [463, 469] on icon at bounding box center [467, 471] width 16 height 13
click at [593, 476] on span at bounding box center [592, 470] width 9 height 9
click at [420, 471] on icon at bounding box center [418, 471] width 8 height 2
click at [420, 472] on icon at bounding box center [418, 471] width 15 height 16
click at [420, 473] on icon at bounding box center [418, 471] width 15 height 16
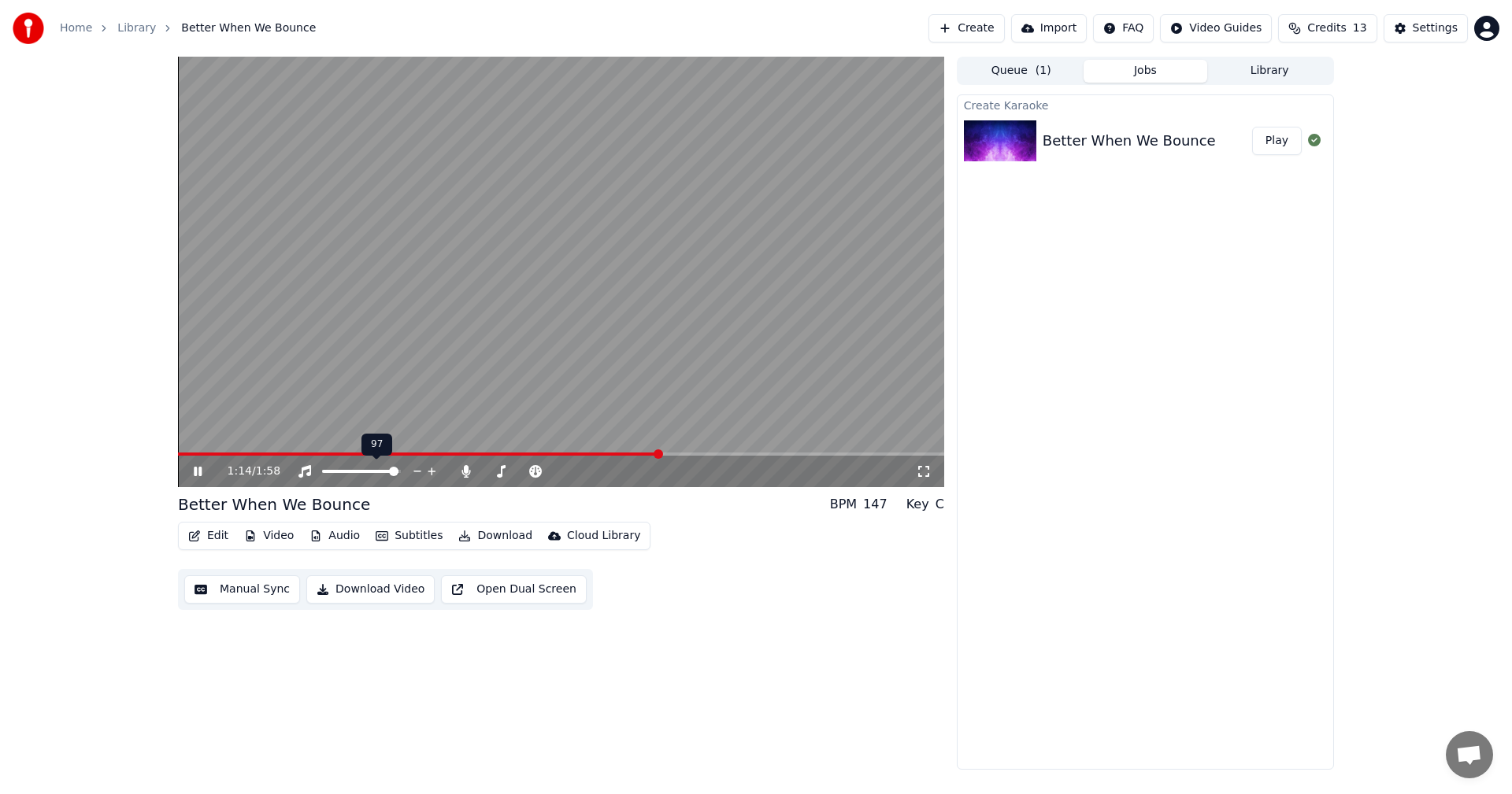
click at [420, 473] on icon at bounding box center [418, 471] width 15 height 16
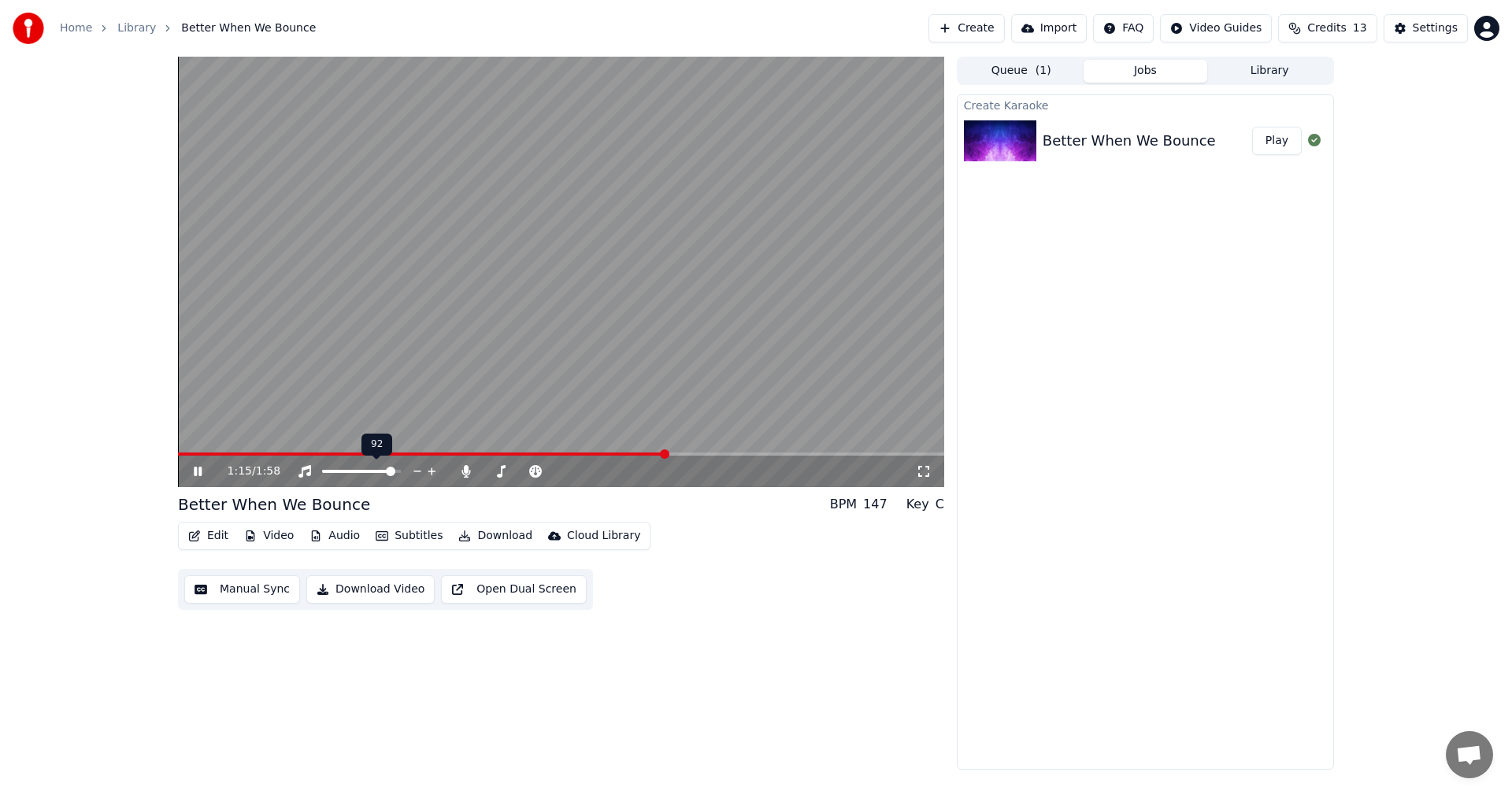
click at [420, 473] on icon at bounding box center [418, 471] width 15 height 16
click at [196, 470] on icon at bounding box center [197, 470] width 9 height 11
